Goal: Transaction & Acquisition: Purchase product/service

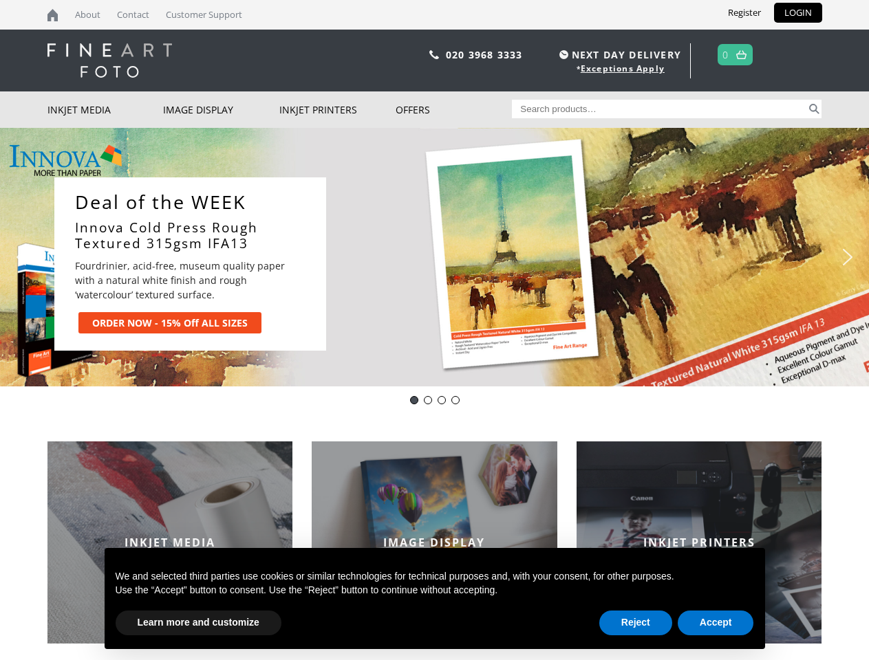
click at [434, 330] on div "Slider" at bounding box center [570, 263] width 461 height 173
click at [434, 257] on div "Slider" at bounding box center [570, 263] width 461 height 173
click at [431, 257] on div "Slider" at bounding box center [570, 263] width 461 height 173
click at [190, 264] on p "Fourdrinier, acid-free, museum quality paper with a natural white finish and ro…" at bounding box center [188, 280] width 227 height 43
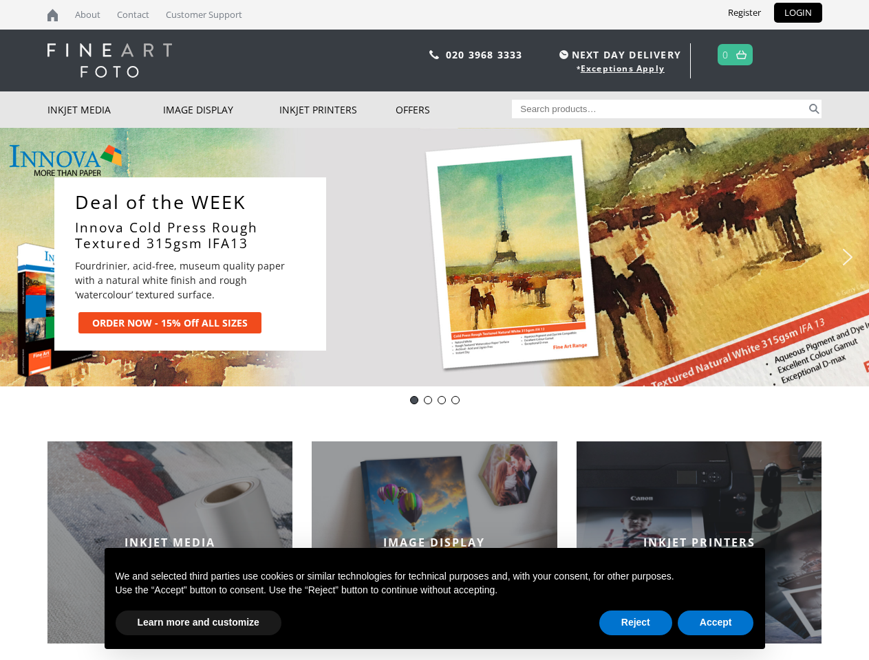
click at [570, 264] on div "Slider" at bounding box center [570, 263] width 461 height 173
click at [21, 257] on img "previous arrow" at bounding box center [21, 257] width 22 height 22
click at [848, 257] on img "next arrow" at bounding box center [848, 257] width 22 height 22
click at [414, 400] on div "DOTWeek- IFA13 ALL SIZES" at bounding box center [414, 400] width 8 height 8
click at [428, 400] on div "Innova Editions IFA11" at bounding box center [428, 400] width 8 height 8
